Goal: Task Accomplishment & Management: Use online tool/utility

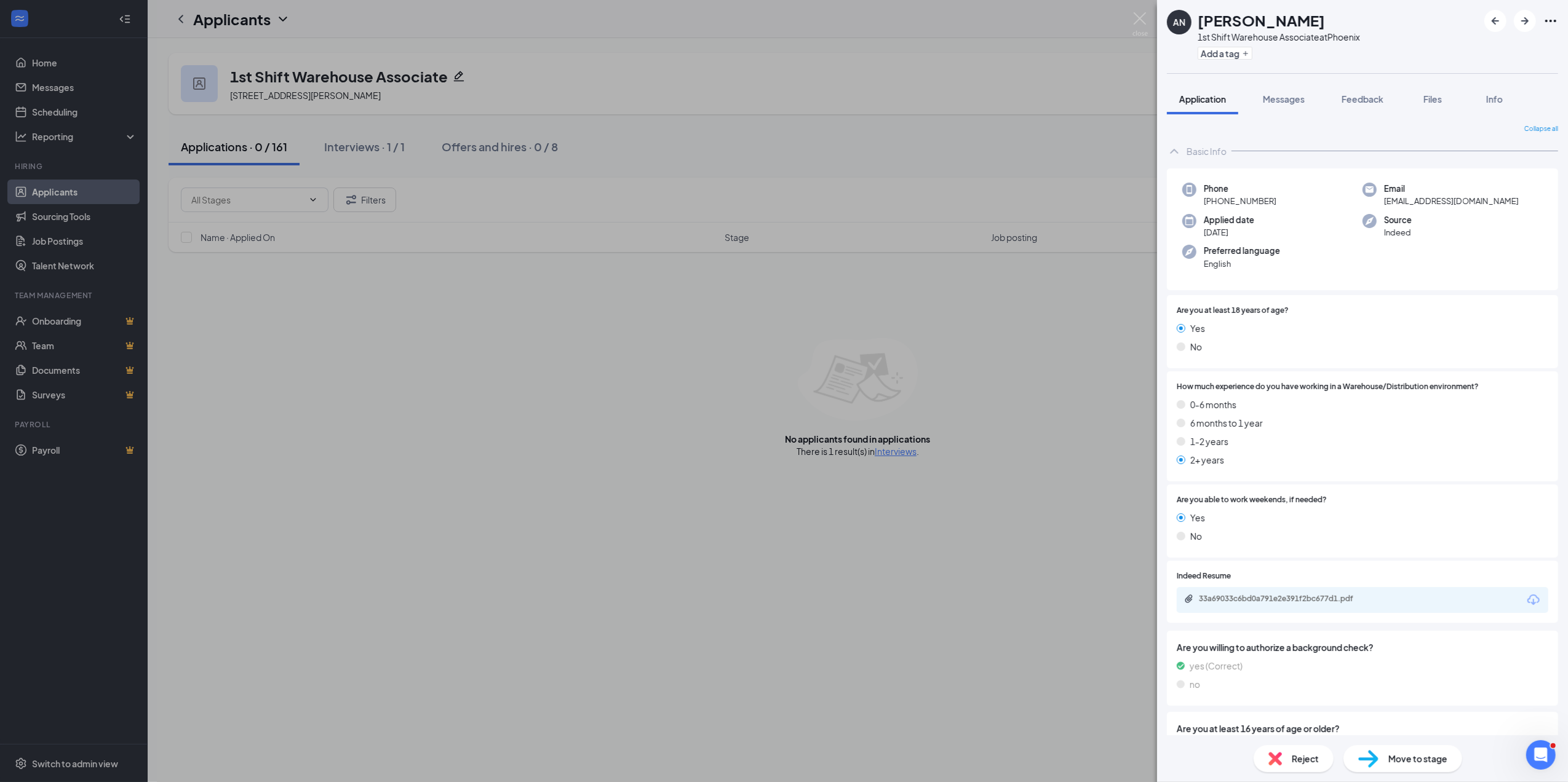
click at [60, 113] on div "AN [PERSON_NAME] 1st Shift Warehouse Associate at [GEOGRAPHIC_DATA] Add a tag A…" at bounding box center [784, 391] width 1568 height 782
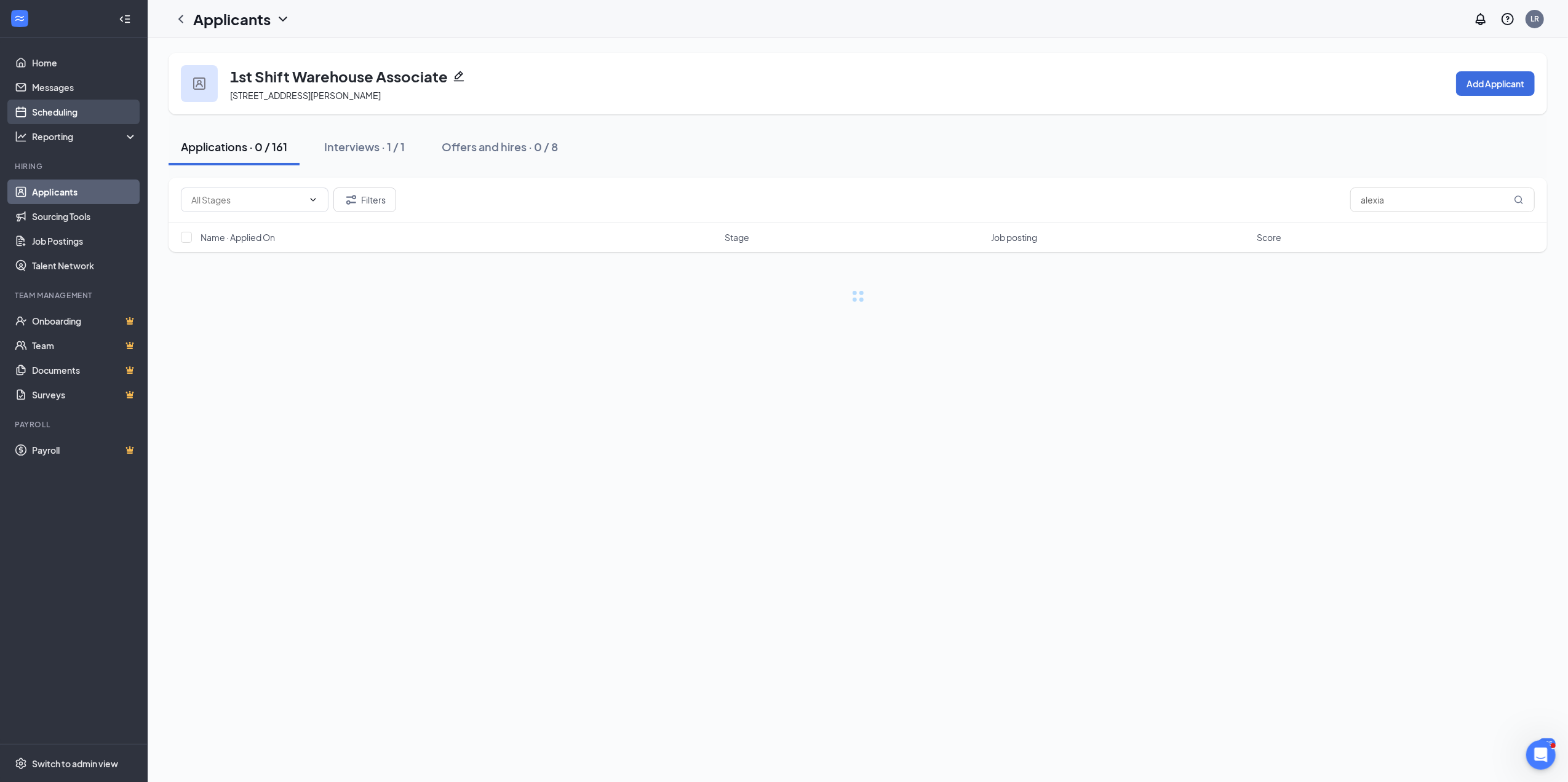
click at [60, 113] on link "Scheduling" at bounding box center [85, 111] width 105 height 24
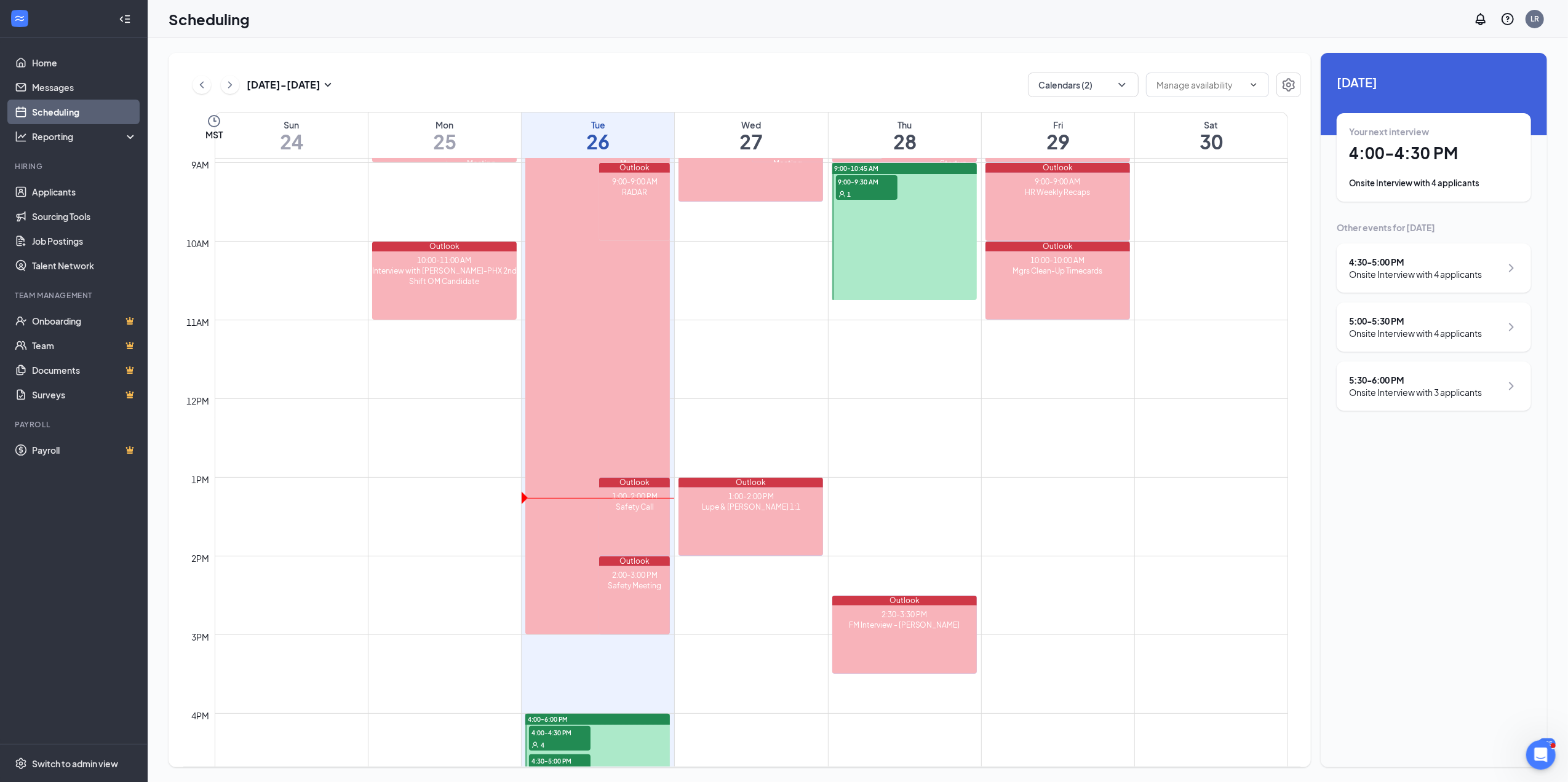
scroll to position [965, 0]
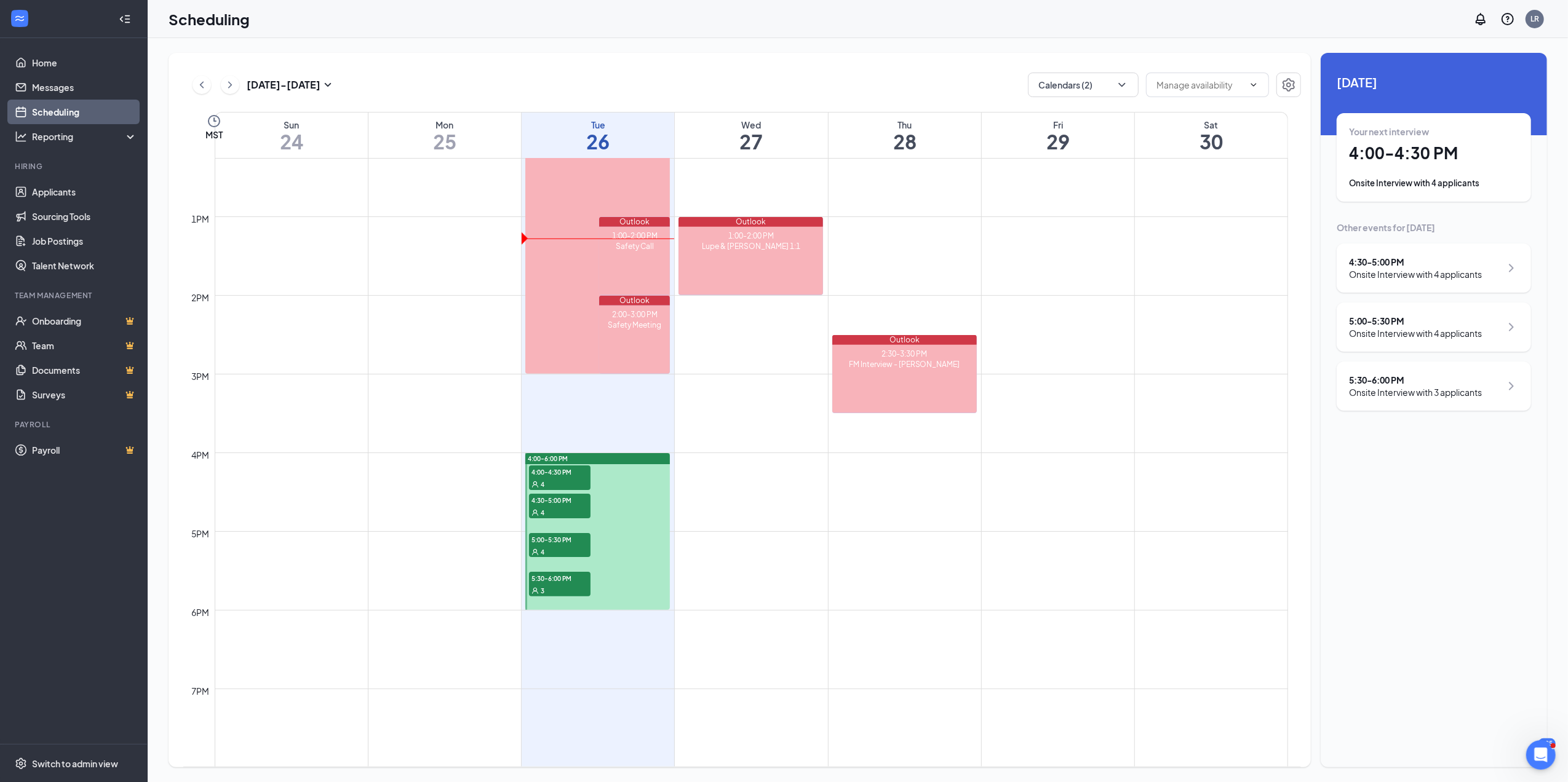
click at [561, 469] on span "4:00-4:30 PM" at bounding box center [560, 472] width 62 height 12
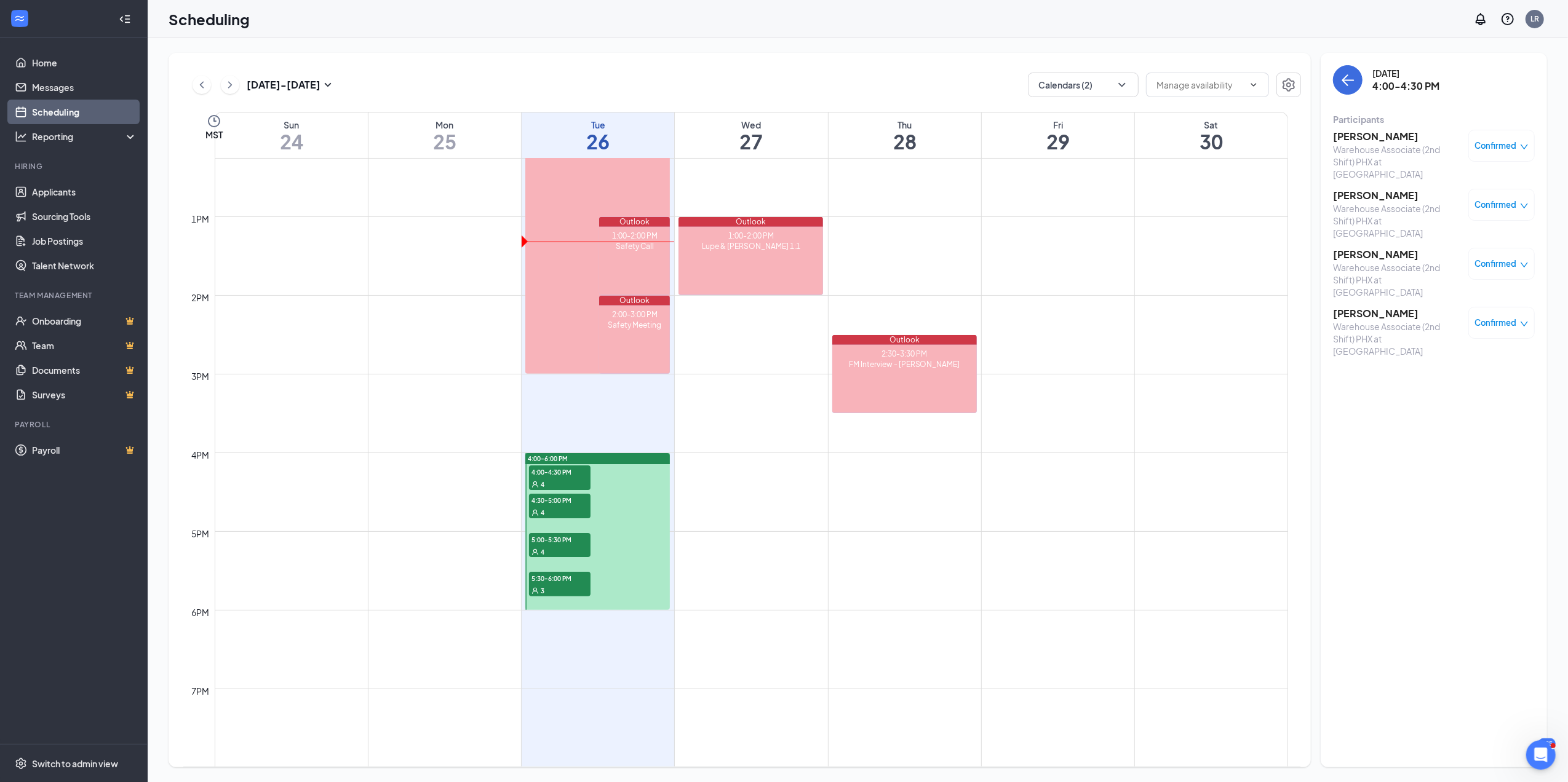
click at [551, 503] on span "4:30-5:00 PM" at bounding box center [560, 500] width 62 height 12
click at [561, 538] on span "5:00-5:30 PM" at bounding box center [560, 539] width 62 height 12
click at [554, 577] on span "5:30-6:00 PM" at bounding box center [560, 578] width 62 height 12
